Goal: Information Seeking & Learning: Check status

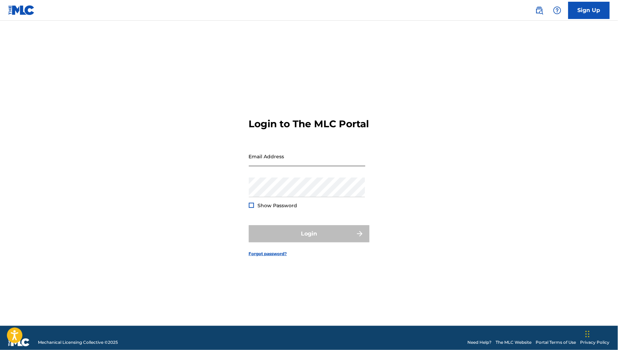
click at [304, 163] on input "Email Address" at bounding box center [307, 156] width 116 height 20
type input "[EMAIL_ADDRESS][DOMAIN_NAME]"
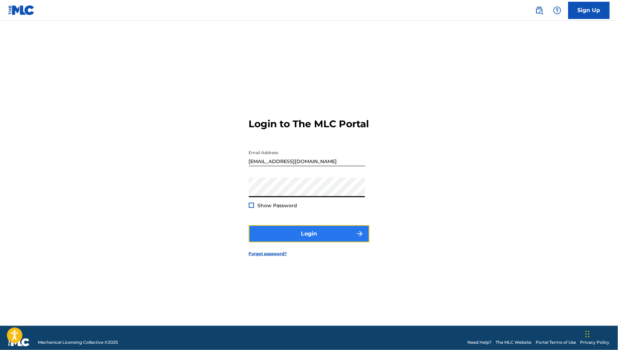
click at [314, 239] on button "Login" at bounding box center [309, 233] width 121 height 17
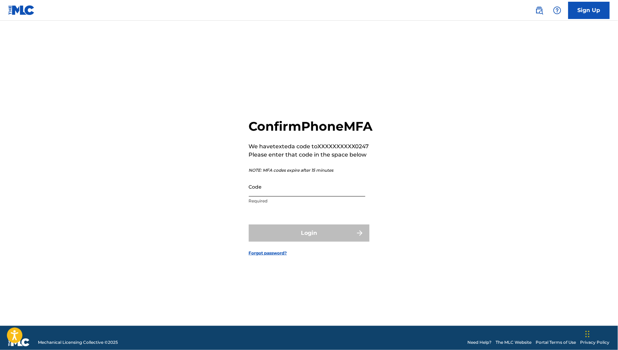
click at [290, 196] on input "Code" at bounding box center [307, 187] width 116 height 20
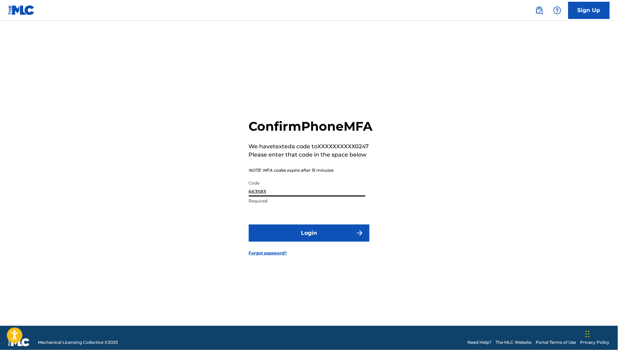
type input "663583"
click at [249, 224] on button "Login" at bounding box center [309, 232] width 121 height 17
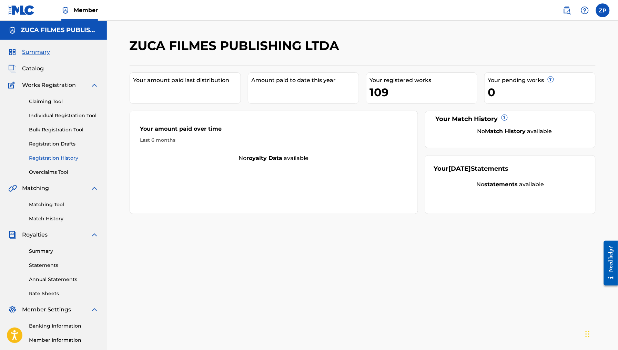
click at [59, 157] on link "Registration History" at bounding box center [64, 157] width 70 height 7
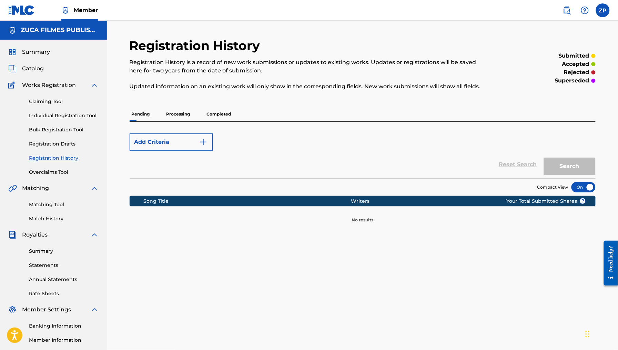
click at [226, 112] on p "Completed" at bounding box center [219, 114] width 29 height 14
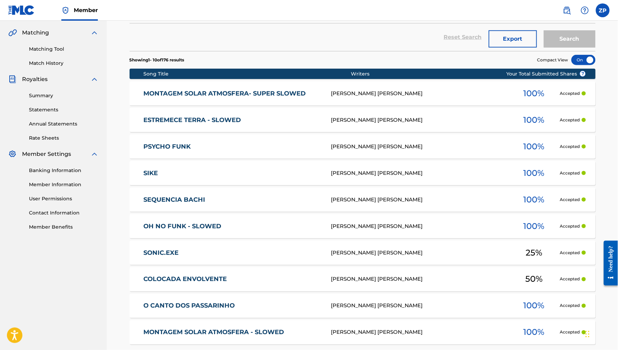
scroll to position [77, 0]
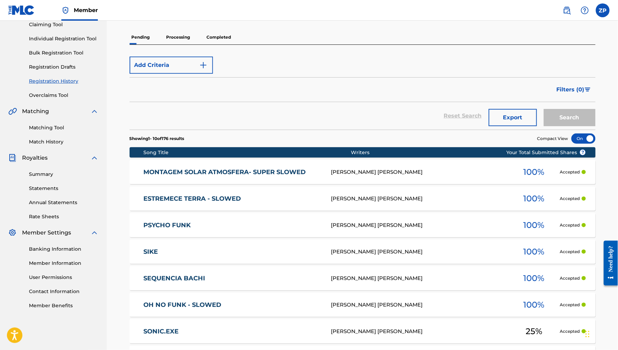
click at [159, 32] on div "Pending Processing Completed" at bounding box center [363, 37] width 466 height 14
drag, startPoint x: 173, startPoint y: 35, endPoint x: 177, endPoint y: 36, distance: 3.8
click at [177, 36] on p "Processing" at bounding box center [178, 37] width 28 height 14
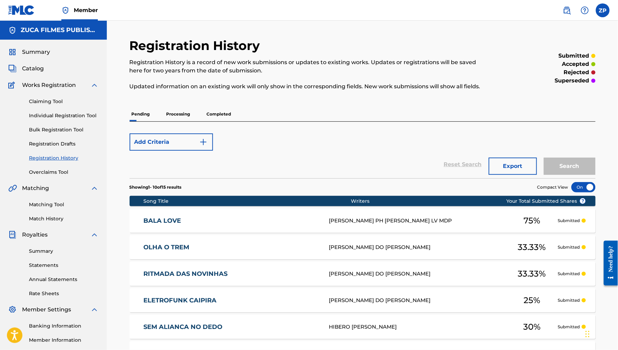
click at [227, 111] on p "Completed" at bounding box center [219, 114] width 29 height 14
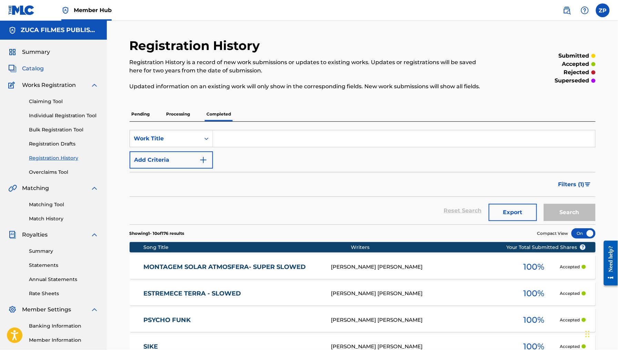
click at [19, 68] on link "Catalog" at bounding box center [25, 68] width 35 height 8
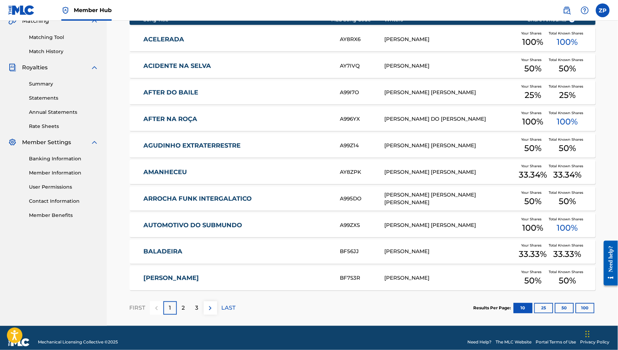
scroll to position [176, 0]
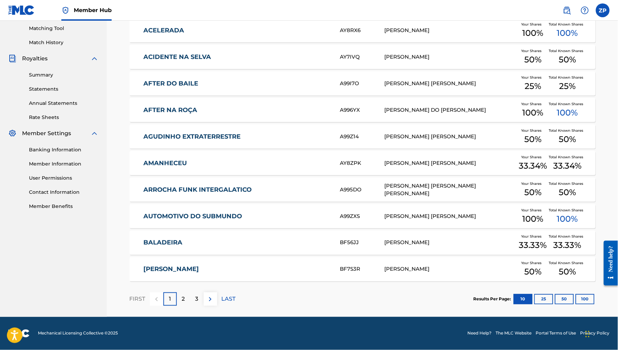
click at [345, 22] on div "ACELERADA AY8RX6 [PERSON_NAME] Your Shares 100 % Total Known Shares 100 %" at bounding box center [363, 30] width 466 height 24
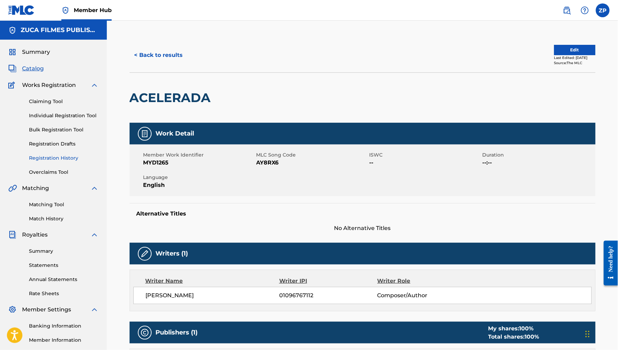
click at [48, 155] on link "Registration History" at bounding box center [64, 157] width 70 height 7
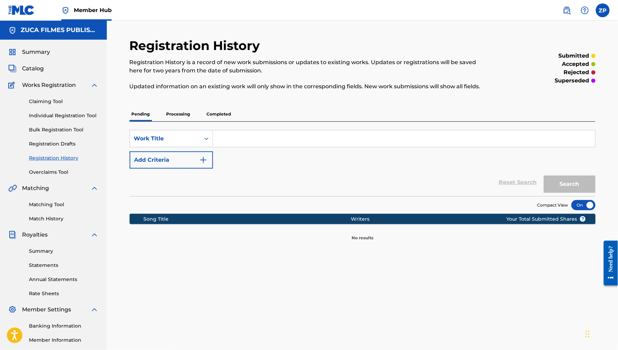
click at [175, 116] on p "Processing" at bounding box center [178, 114] width 28 height 14
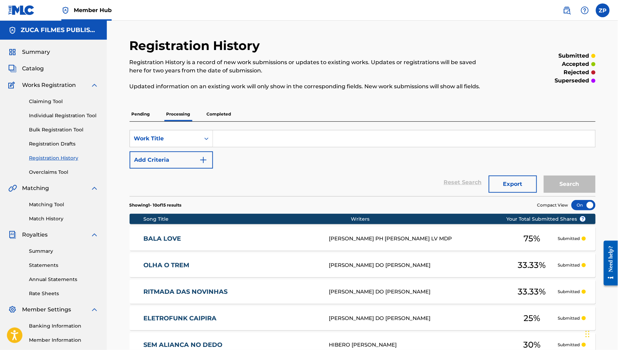
click at [216, 114] on p "Completed" at bounding box center [219, 114] width 29 height 14
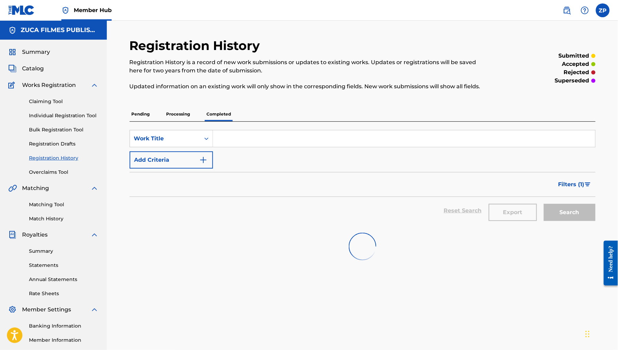
click at [246, 137] on input "Search Form" at bounding box center [404, 138] width 382 height 17
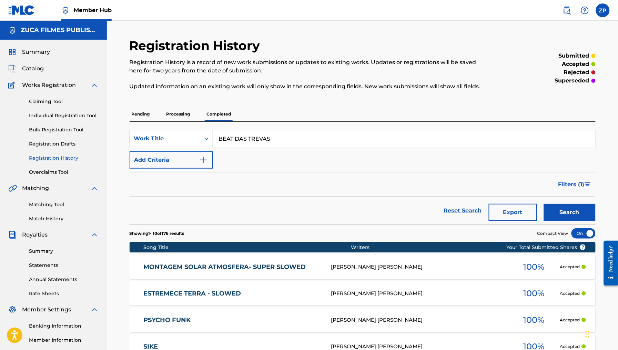
type input "BEAT DAS TREVAS"
click at [544, 204] on button "Search" at bounding box center [570, 212] width 52 height 17
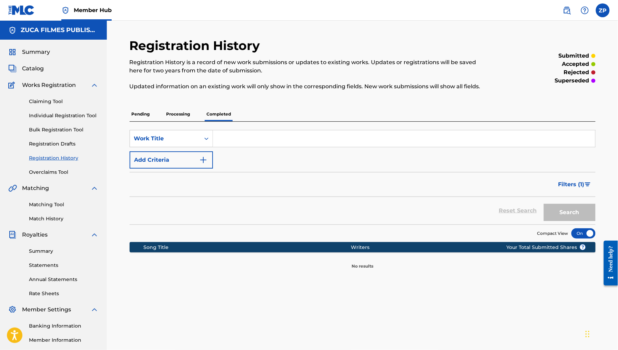
click at [179, 118] on p "Processing" at bounding box center [178, 114] width 28 height 14
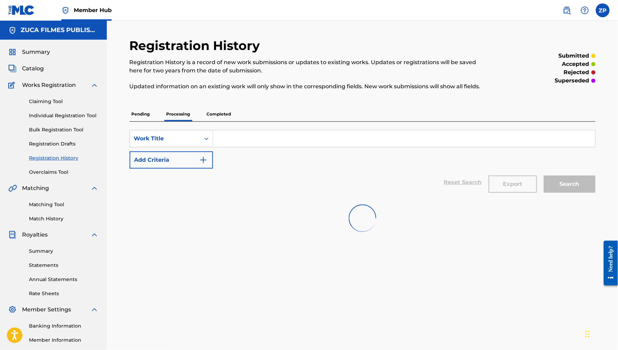
click at [262, 133] on input "Search Form" at bounding box center [404, 138] width 382 height 17
paste input "BEAT DAS TREVAS"
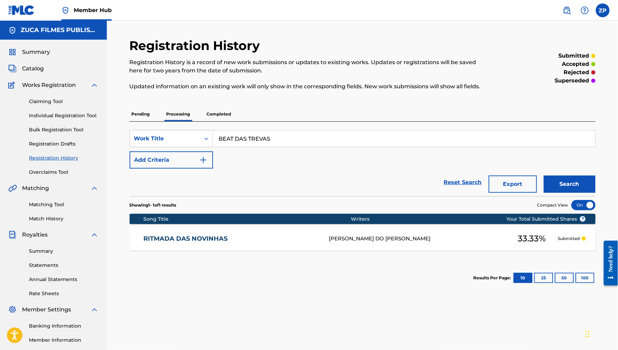
type input "BEAT DAS TREVAS"
click at [223, 112] on p "Completed" at bounding box center [219, 114] width 29 height 14
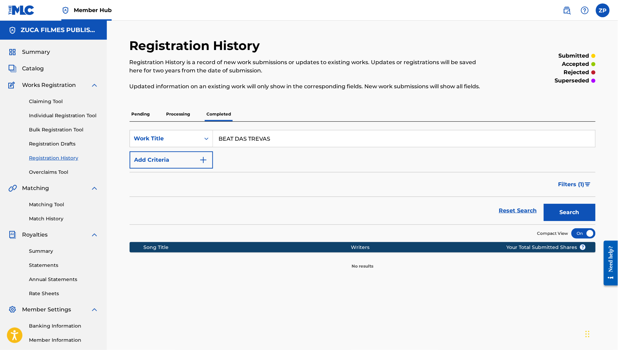
click at [246, 136] on input "BEAT DAS TREVAS" at bounding box center [404, 138] width 382 height 17
type input "BH NO CRIME"
click at [544, 204] on button "Search" at bounding box center [570, 212] width 52 height 17
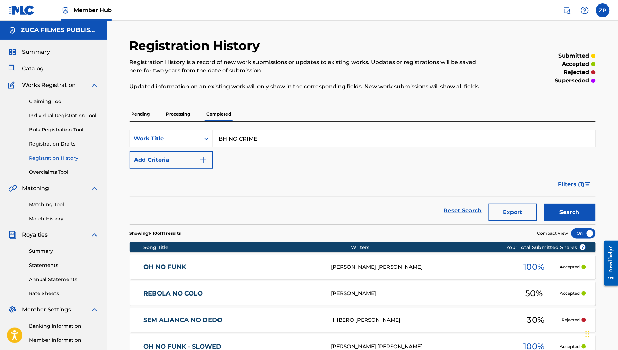
click at [177, 116] on p "Processing" at bounding box center [178, 114] width 28 height 14
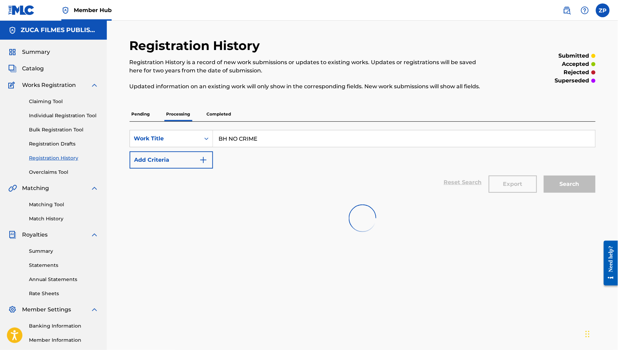
click at [280, 140] on input "BH NO CRIME" at bounding box center [404, 138] width 382 height 17
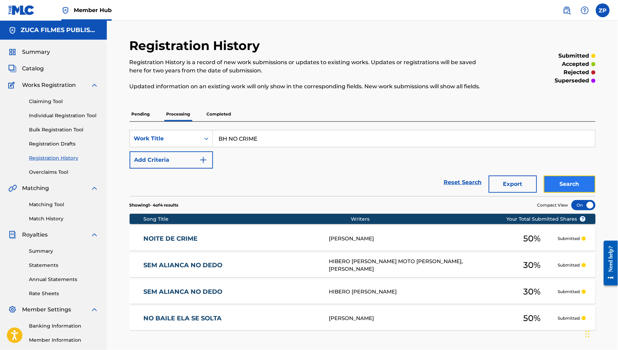
click at [549, 188] on button "Search" at bounding box center [570, 183] width 52 height 17
click at [260, 139] on input "BH NO CRIME" at bounding box center [404, 138] width 382 height 17
type input "BSBANDA"
click at [579, 176] on button "Search" at bounding box center [570, 183] width 52 height 17
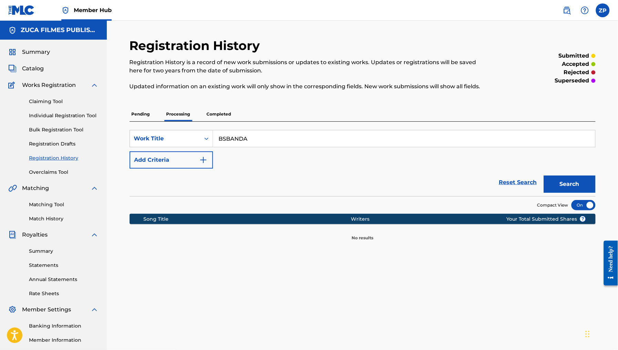
click at [213, 118] on p "Completed" at bounding box center [219, 114] width 29 height 14
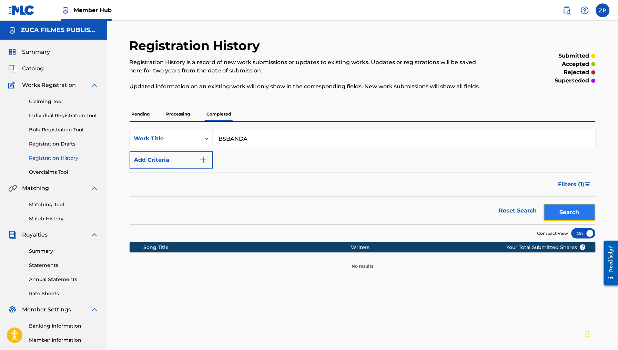
click at [568, 208] on button "Search" at bounding box center [570, 212] width 52 height 17
click at [179, 115] on p "Processing" at bounding box center [178, 114] width 28 height 14
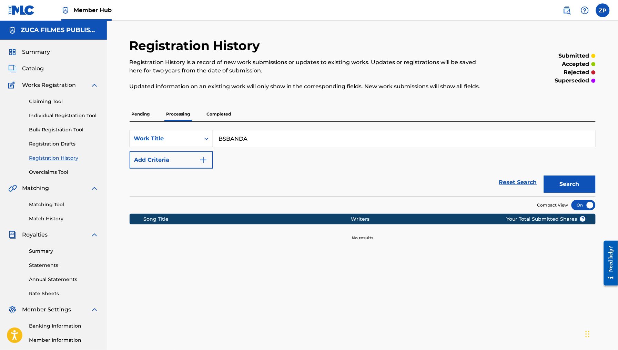
click at [263, 136] on input "BSBANDA" at bounding box center [404, 138] width 382 height 17
type input "CAVALA"
click at [544, 175] on button "Search" at bounding box center [570, 183] width 52 height 17
click at [217, 118] on p "Completed" at bounding box center [219, 114] width 29 height 14
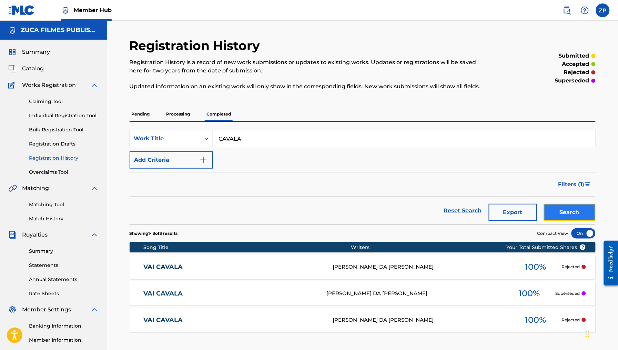
click at [586, 214] on button "Search" at bounding box center [570, 212] width 52 height 17
click at [182, 114] on p "Processing" at bounding box center [178, 114] width 28 height 14
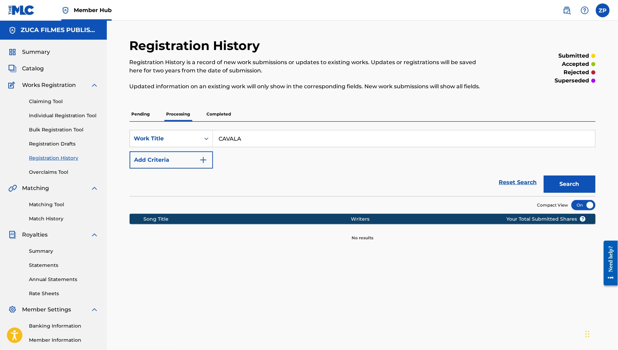
click at [265, 137] on input "CAVALA" at bounding box center [404, 138] width 382 height 17
type input "DESELEGANTE"
click at [544, 175] on button "Search" at bounding box center [570, 183] width 52 height 17
click at [214, 120] on p "Completed" at bounding box center [219, 114] width 29 height 14
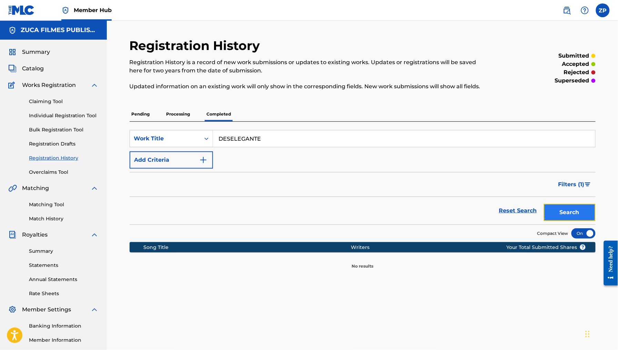
click at [569, 207] on button "Search" at bounding box center [570, 212] width 52 height 17
click at [299, 144] on input "DESELEGANTE" at bounding box center [404, 138] width 382 height 17
type input "DRINK AQUARELA"
click at [544, 204] on button "Search" at bounding box center [570, 212] width 52 height 17
click at [181, 113] on p "Processing" at bounding box center [178, 114] width 28 height 14
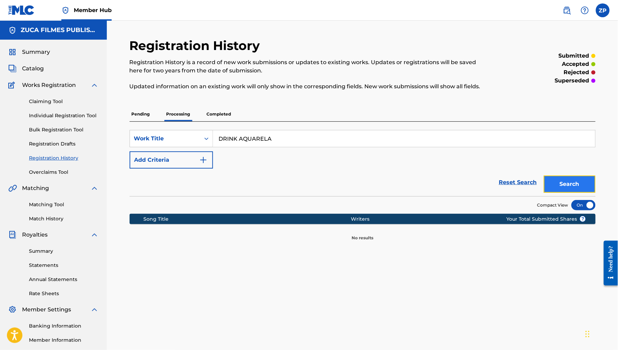
click at [567, 184] on button "Search" at bounding box center [570, 183] width 52 height 17
click at [236, 111] on div "Pending Processing Completed" at bounding box center [363, 114] width 466 height 14
click at [214, 116] on p "Completed" at bounding box center [219, 114] width 29 height 14
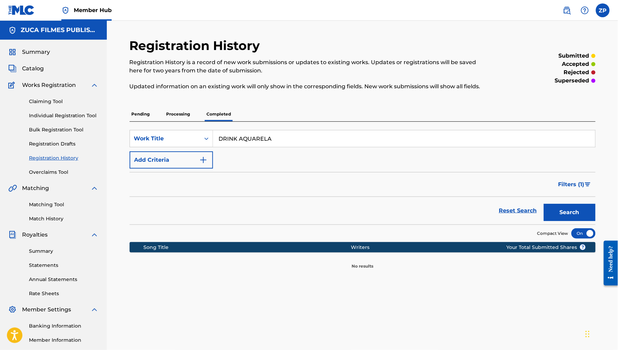
click at [277, 144] on input "DRINK AQUARELA" at bounding box center [404, 138] width 382 height 17
click at [544, 204] on button "Search" at bounding box center [570, 212] width 52 height 17
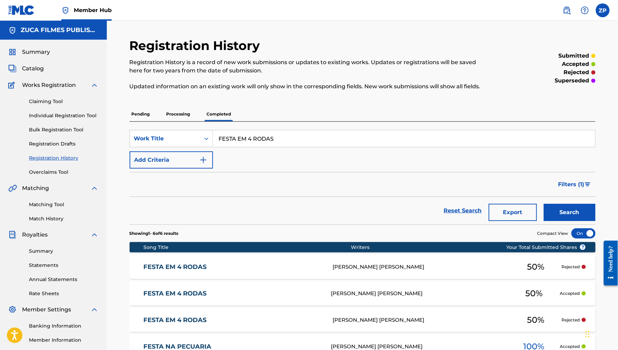
click at [296, 143] on input "FESTA EM 4 RODAS" at bounding box center [404, 138] width 382 height 17
type input "D"
type input "FICA DE QUATAO"
click at [544, 204] on button "Search" at bounding box center [570, 212] width 52 height 17
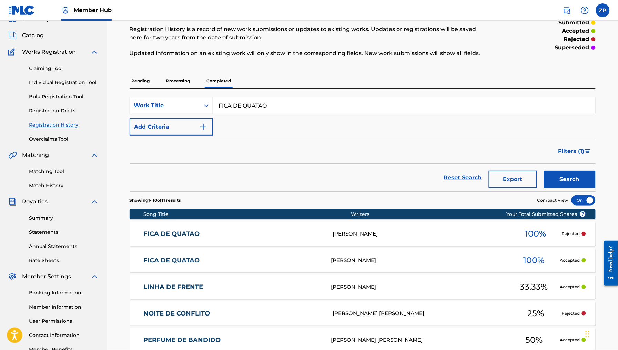
scroll to position [34, 0]
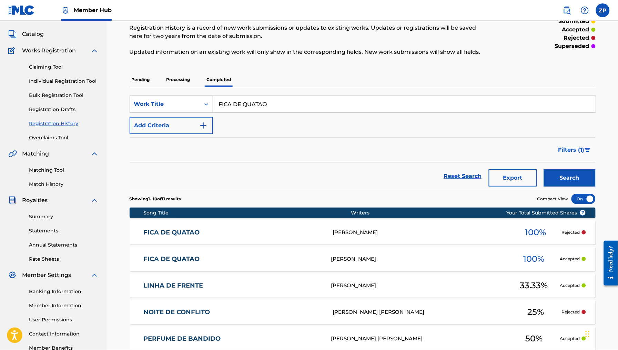
drag, startPoint x: 562, startPoint y: 236, endPoint x: 486, endPoint y: 235, distance: 75.5
click at [486, 235] on div "FICA DE QUATAO [PERSON_NAME] 100 % Rejected" at bounding box center [363, 232] width 466 height 24
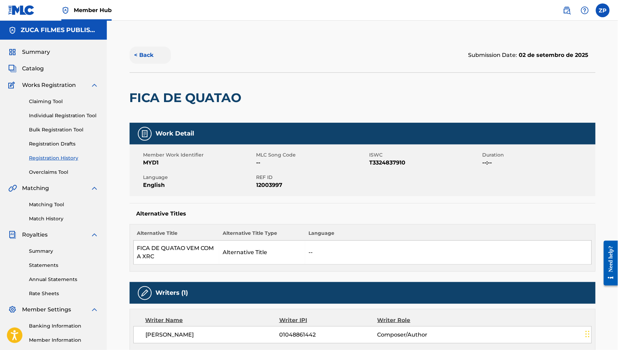
click at [149, 52] on button "< Back" at bounding box center [150, 55] width 41 height 17
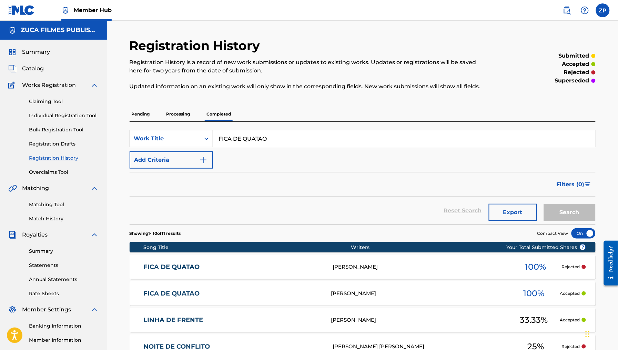
scroll to position [34, 0]
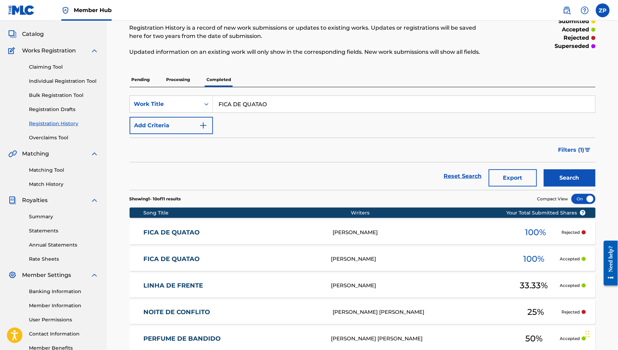
click at [290, 105] on input "FICA DE QUATAO" at bounding box center [404, 104] width 382 height 17
type input "FUNK SECRETO"
click at [544, 169] on button "Search" at bounding box center [570, 177] width 52 height 17
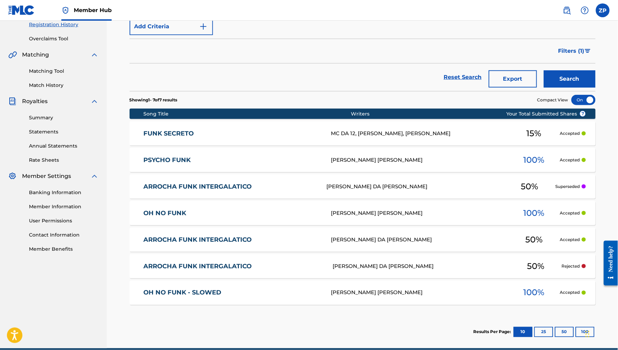
scroll to position [165, 0]
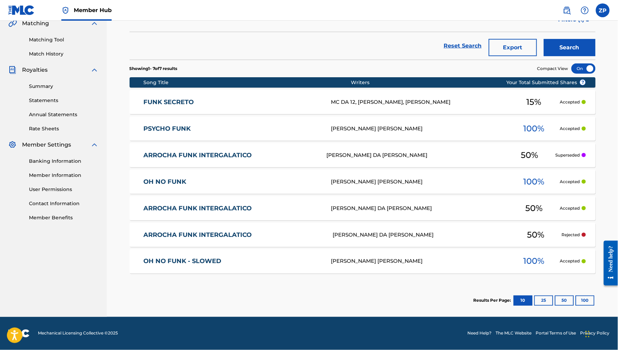
click at [439, 103] on div "MC DA 12, [PERSON_NAME], [PERSON_NAME]" at bounding box center [419, 102] width 177 height 8
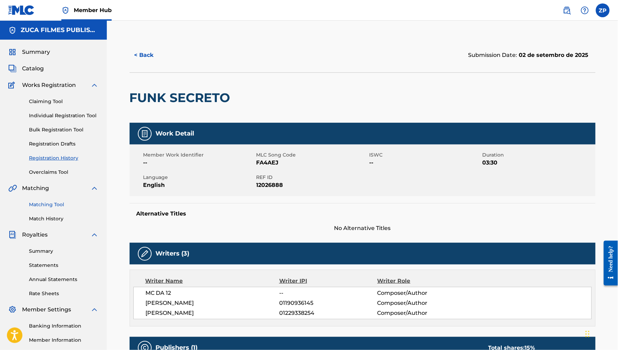
click at [56, 204] on link "Matching Tool" at bounding box center [64, 204] width 70 height 7
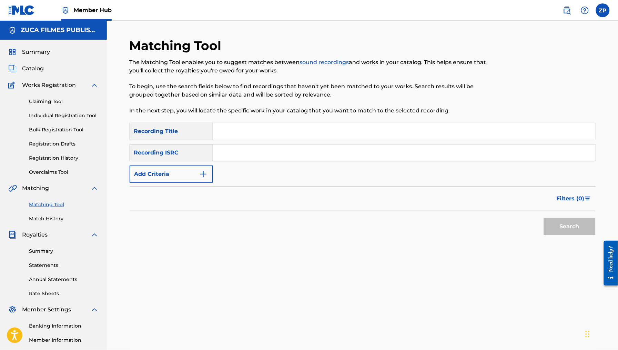
click at [244, 130] on input "Search Form" at bounding box center [404, 131] width 382 height 17
type input "FUNK SECRETO"
click at [261, 154] on input "Search Form" at bounding box center [404, 152] width 382 height 17
type input "MC DA 12"
click at [544, 218] on button "Search" at bounding box center [570, 226] width 52 height 17
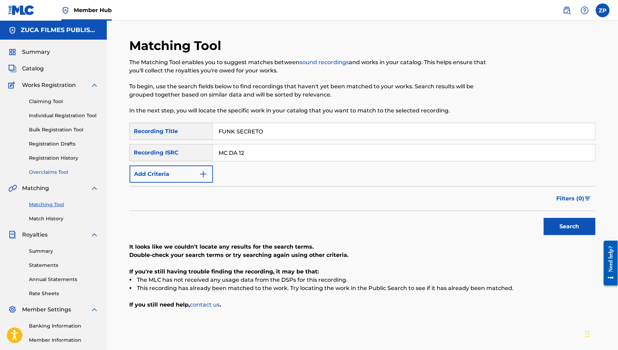
click at [56, 174] on link "Overclaims Tool" at bounding box center [64, 172] width 70 height 7
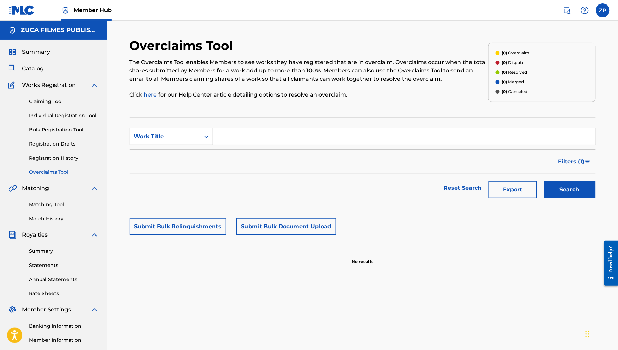
click at [288, 143] on input "Search Form" at bounding box center [404, 136] width 382 height 17
type input "FUNK SECRETO"
click at [544, 181] on button "Search" at bounding box center [570, 189] width 52 height 17
click at [47, 102] on link "Claiming Tool" at bounding box center [64, 101] width 70 height 7
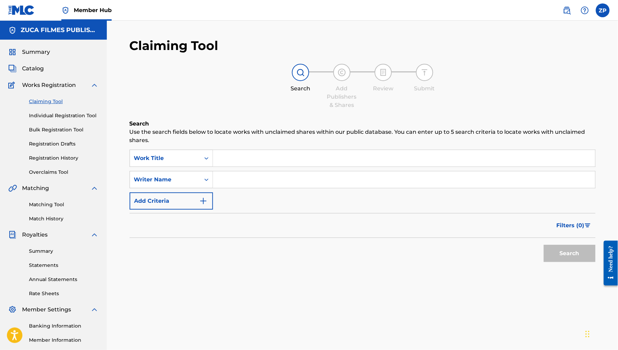
click at [296, 155] on input "Search Form" at bounding box center [404, 158] width 382 height 17
type input "FUNK SECRETO"
click at [544, 245] on button "Search" at bounding box center [570, 253] width 52 height 17
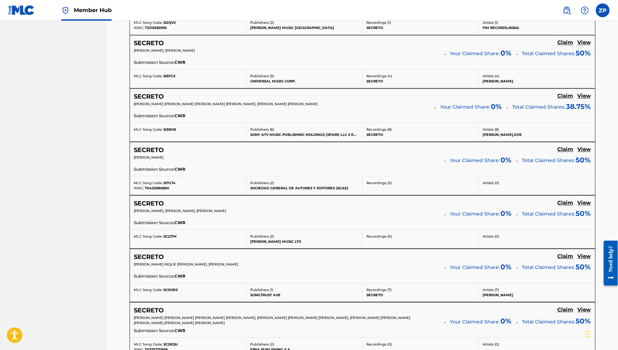
scroll to position [361, 0]
